Goal: Information Seeking & Learning: Learn about a topic

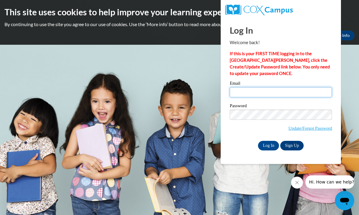
click at [249, 95] on input "Email" at bounding box center [281, 92] width 102 height 10
type input "[EMAIL_ADDRESS][DOMAIN_NAME]"
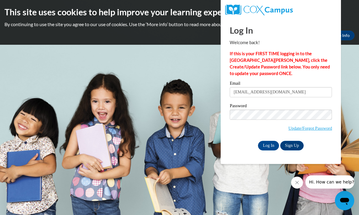
click at [276, 145] on input "Log In" at bounding box center [268, 146] width 21 height 10
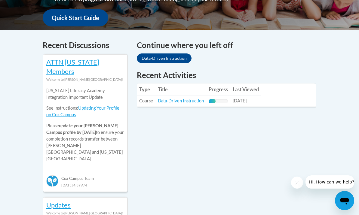
scroll to position [232, 0]
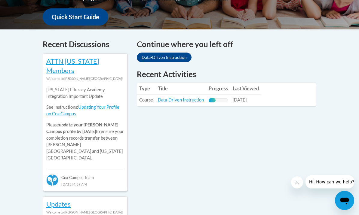
click at [189, 102] on link "Data-Driven Instruction" at bounding box center [181, 100] width 46 height 5
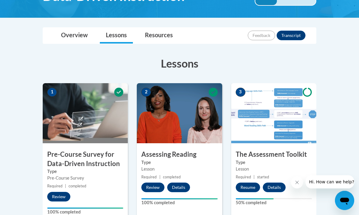
scroll to position [119, 0]
click at [249, 183] on button "Resume" at bounding box center [248, 188] width 24 height 10
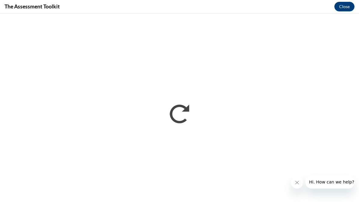
scroll to position [129, 0]
